Goal: Task Accomplishment & Management: Manage account settings

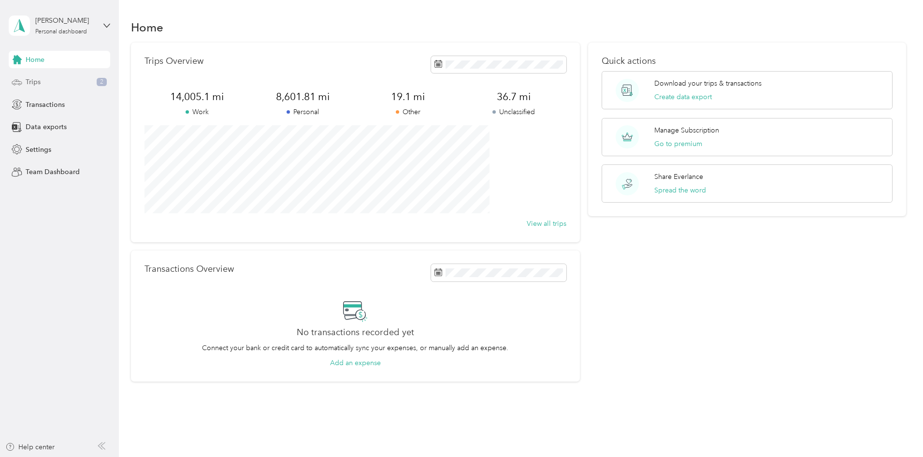
click at [68, 75] on div "Trips 2" at bounding box center [60, 81] width 102 height 17
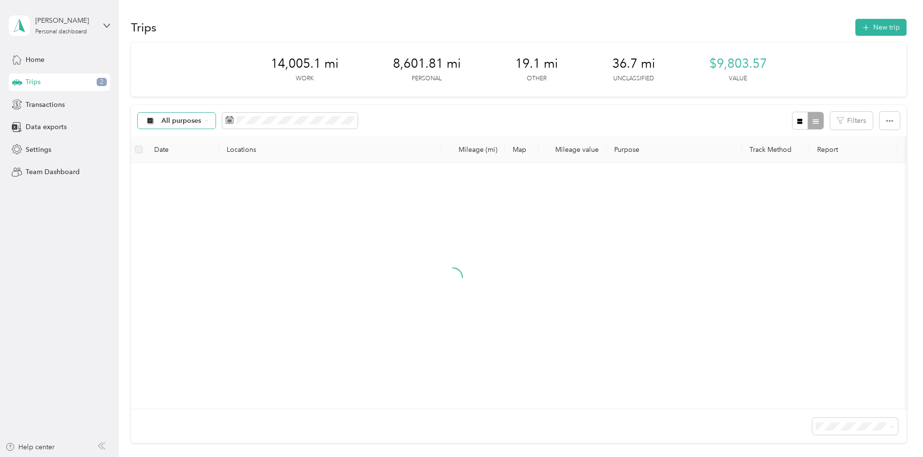
click at [202, 120] on span "All purposes" at bounding box center [181, 120] width 40 height 7
click at [254, 154] on span "Unclassified" at bounding box center [274, 155] width 96 height 10
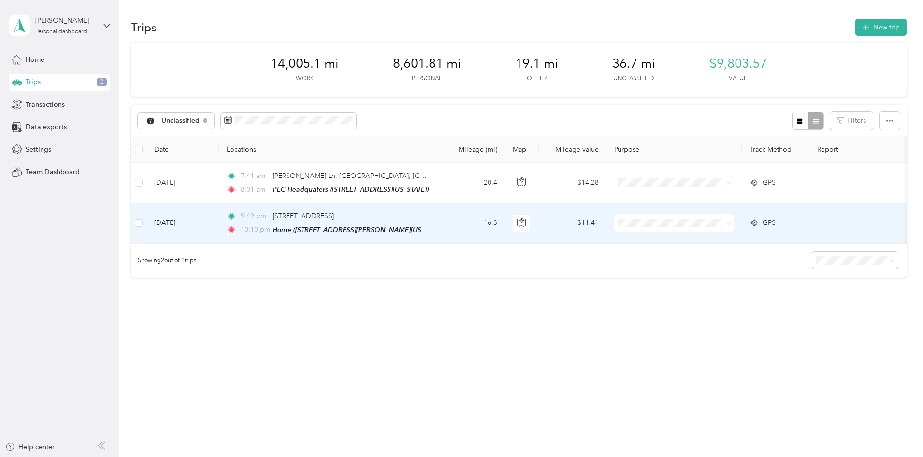
click at [505, 218] on td "16.3" at bounding box center [473, 223] width 64 height 40
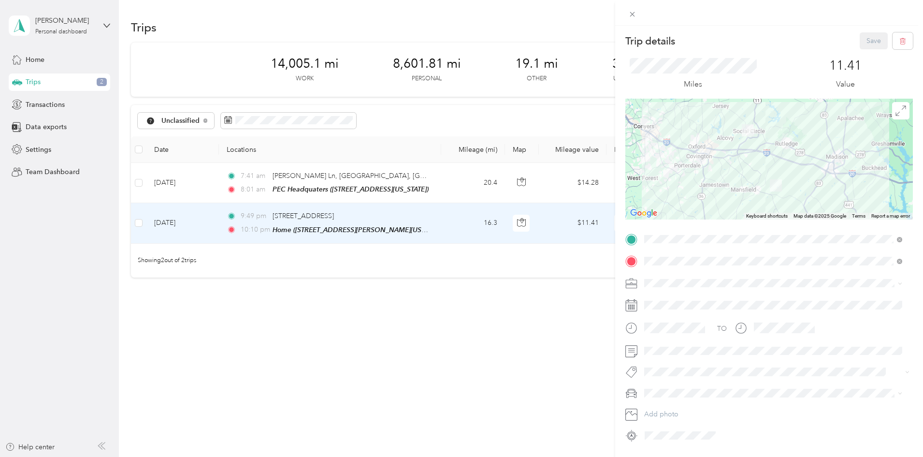
click at [663, 364] on span "Ministry" at bounding box center [659, 365] width 23 height 8
click at [860, 35] on button "Save" at bounding box center [874, 40] width 28 height 17
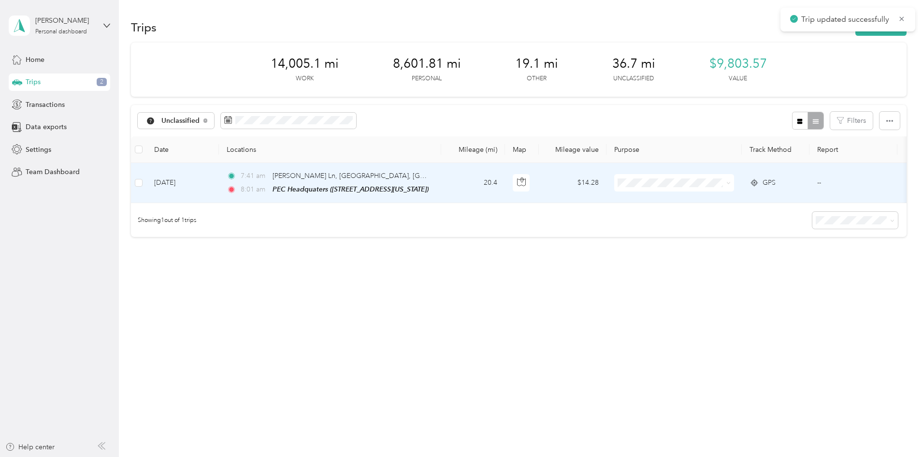
click at [505, 186] on td "20.4" at bounding box center [473, 183] width 64 height 40
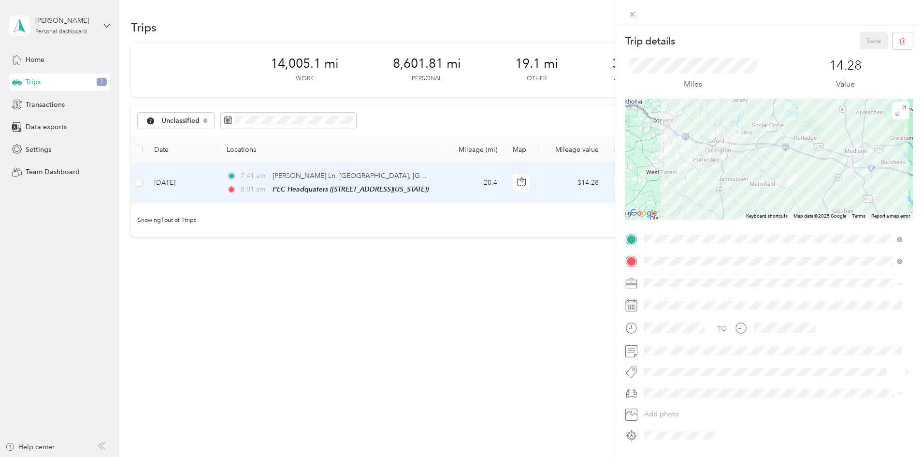
click at [670, 317] on div "Personal" at bounding box center [773, 317] width 251 height 10
click at [862, 39] on button "Save" at bounding box center [874, 40] width 28 height 17
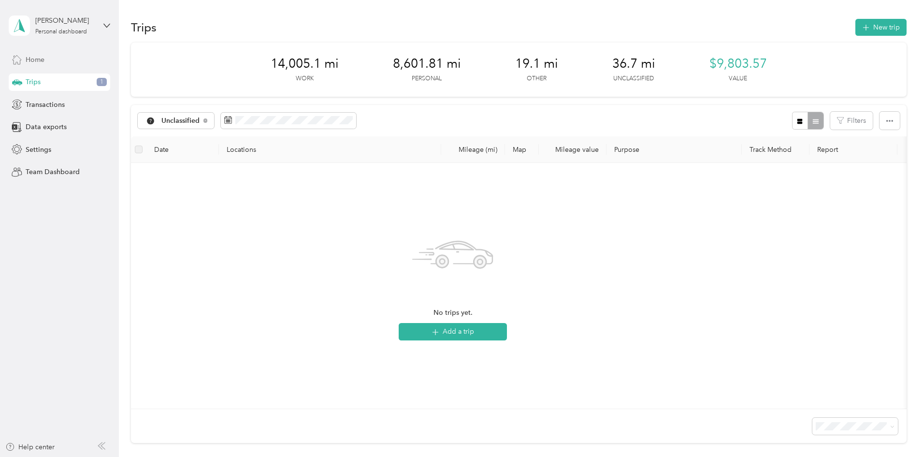
click at [78, 62] on div "Home" at bounding box center [60, 59] width 102 height 17
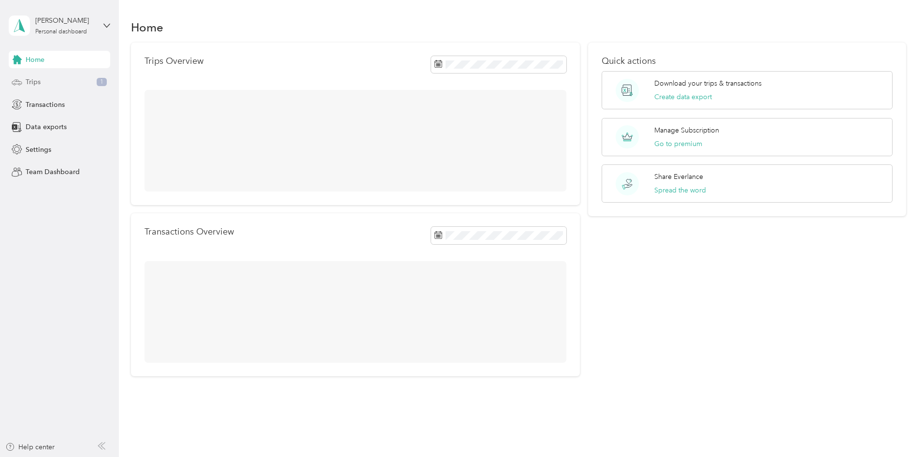
click at [66, 80] on div "Trips 1" at bounding box center [60, 81] width 102 height 17
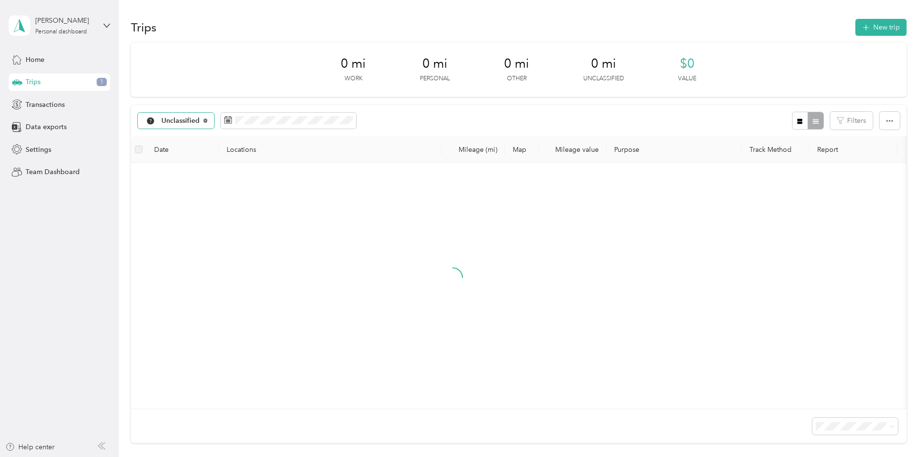
click at [207, 119] on icon at bounding box center [206, 120] width 4 height 4
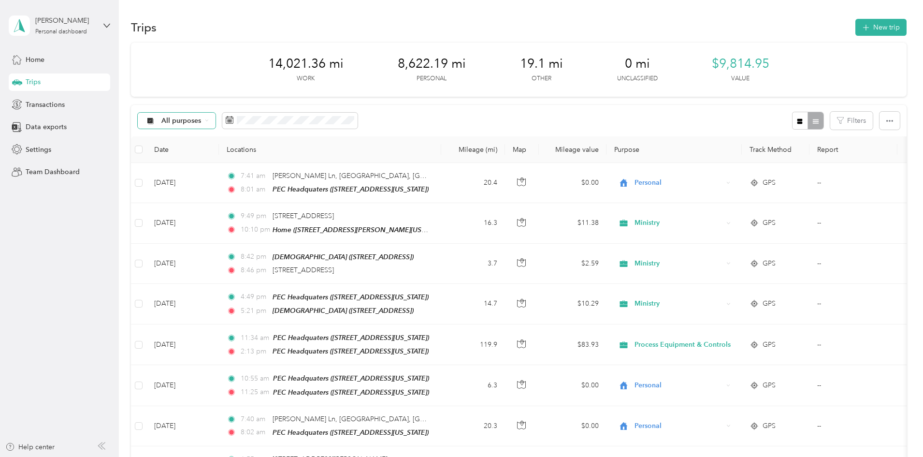
click at [388, 25] on div "Trips New trip" at bounding box center [519, 27] width 776 height 20
click at [792, 114] on button "button" at bounding box center [800, 121] width 16 height 18
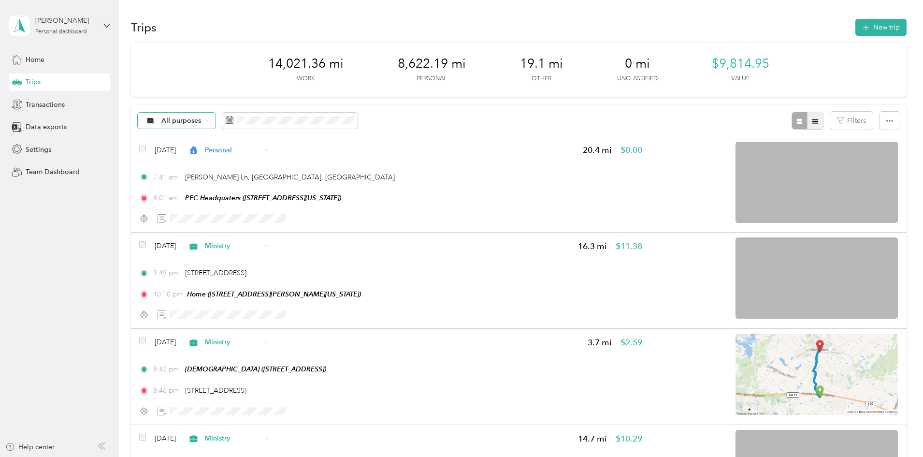
click at [807, 122] on button "button" at bounding box center [815, 121] width 16 height 18
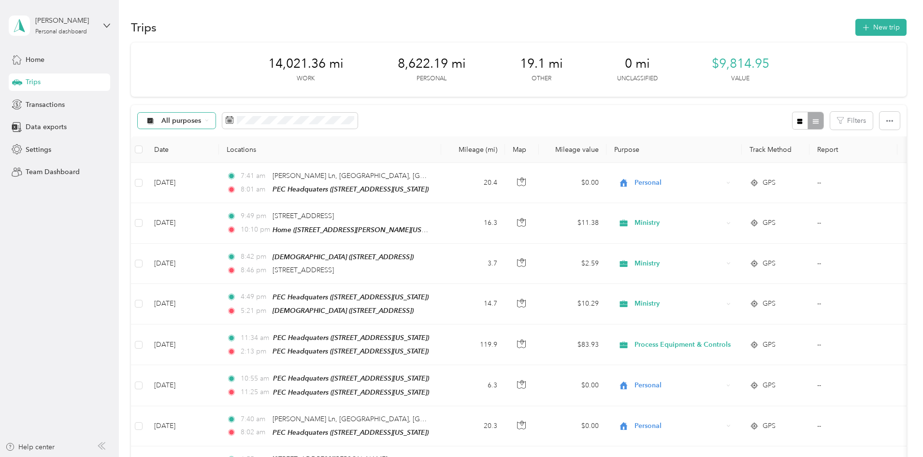
click at [411, 25] on div "Trips New trip" at bounding box center [519, 27] width 776 height 20
